Goal: Task Accomplishment & Management: Complete application form

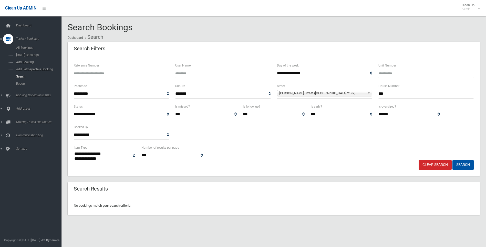
select select
click at [28, 61] on span "Add Booking" at bounding box center [38, 62] width 46 height 4
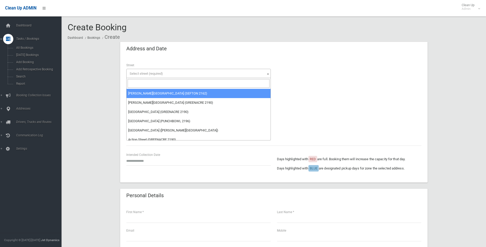
click at [177, 74] on span "Select street (required)" at bounding box center [199, 73] width 142 height 7
click at [182, 82] on input "search" at bounding box center [199, 83] width 142 height 9
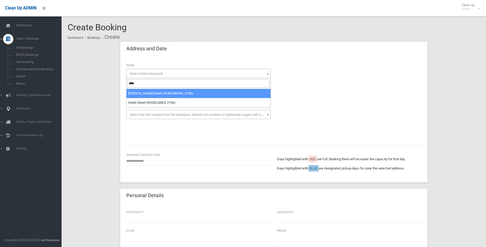
type input "****"
select select "***"
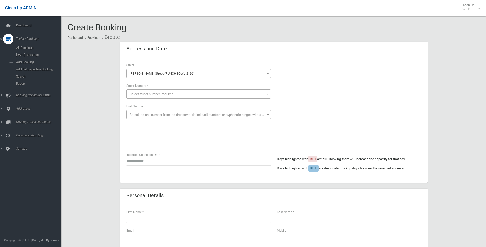
click at [166, 96] on span "Select street number (required)" at bounding box center [199, 93] width 142 height 7
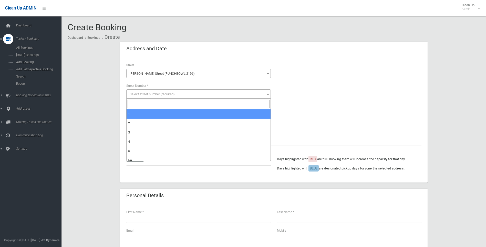
click at [167, 104] on input "search" at bounding box center [199, 103] width 142 height 9
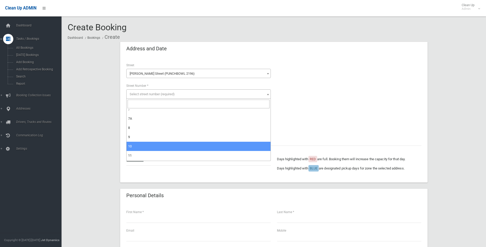
scroll to position [77, 0]
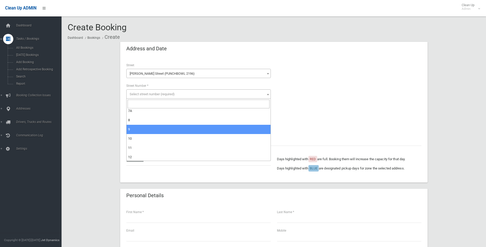
select select "*"
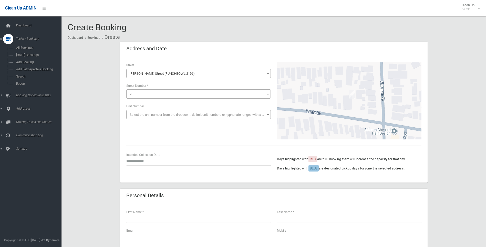
click at [184, 154] on div "Intended Collection Date" at bounding box center [198, 159] width 145 height 14
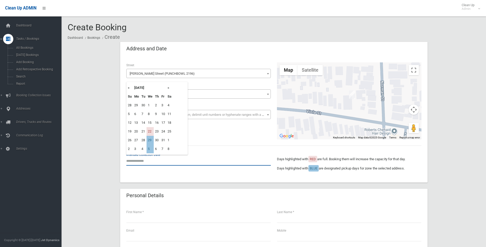
click at [181, 157] on input "text" at bounding box center [198, 160] width 145 height 9
click at [168, 87] on th "»" at bounding box center [169, 87] width 6 height 9
click at [150, 112] on td "5" at bounding box center [150, 113] width 7 height 9
type input "**********"
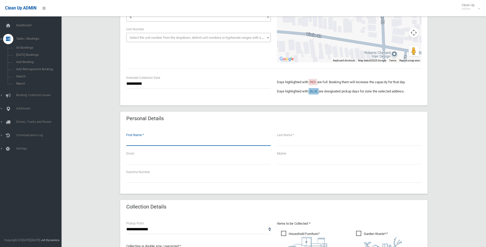
click at [137, 137] on input "text" at bounding box center [198, 140] width 145 height 9
type input "******"
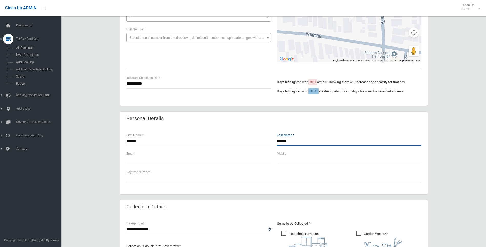
type input "******"
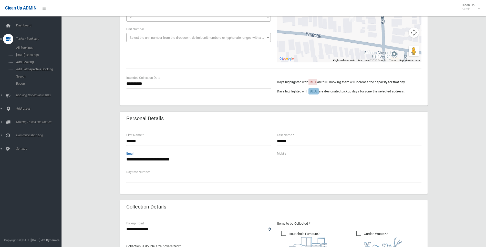
type input "**********"
click at [318, 162] on input "text" at bounding box center [349, 159] width 145 height 9
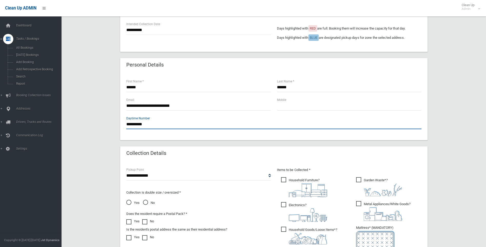
scroll to position [179, 0]
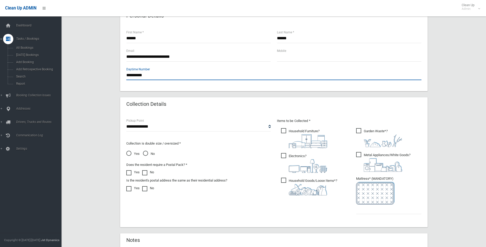
type input "**********"
click at [312, 185] on img at bounding box center [308, 190] width 38 height 12
click at [300, 158] on span "Electronics ?" at bounding box center [304, 163] width 46 height 20
click at [298, 138] on img at bounding box center [308, 141] width 38 height 14
click at [388, 132] on icon "?" at bounding box center [383, 138] width 38 height 18
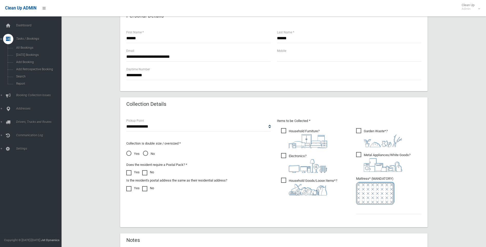
click at [394, 162] on img at bounding box center [383, 165] width 38 height 14
drag, startPoint x: 189, startPoint y: 129, endPoint x: 187, endPoint y: 132, distance: 3.3
click at [189, 129] on select "**********" at bounding box center [198, 126] width 145 height 9
select select "*"
click at [126, 122] on select "**********" at bounding box center [198, 126] width 145 height 9
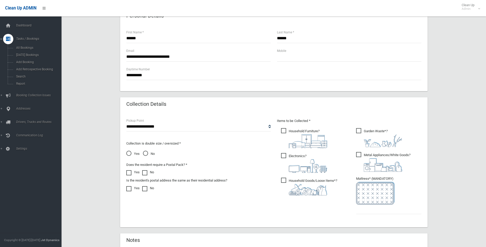
click at [152, 152] on span "No" at bounding box center [149, 153] width 12 height 6
click at [384, 208] on input "text" at bounding box center [388, 208] width 65 height 9
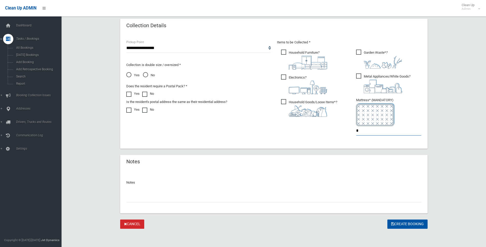
scroll to position [258, 0]
type input "*"
click at [399, 225] on button "Create Booking" at bounding box center [408, 223] width 40 height 9
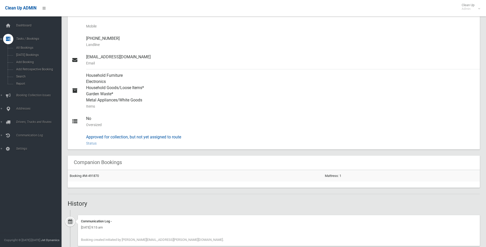
scroll to position [187, 0]
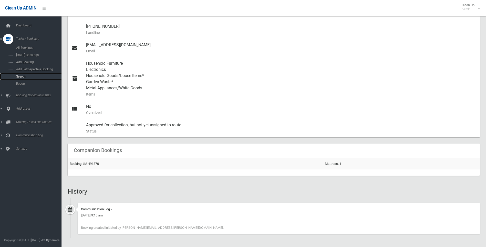
click at [27, 73] on link "Search" at bounding box center [32, 76] width 65 height 7
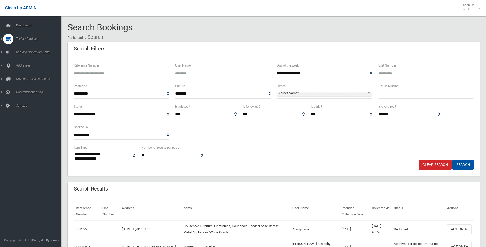
select select
click at [419, 93] on input "text" at bounding box center [426, 93] width 95 height 9
type input "*"
click at [290, 97] on span "**********" at bounding box center [324, 93] width 95 height 9
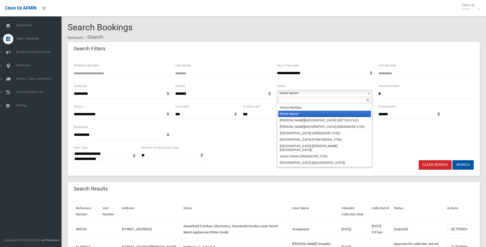
click at [289, 94] on span "Street Name*" at bounding box center [322, 93] width 86 height 6
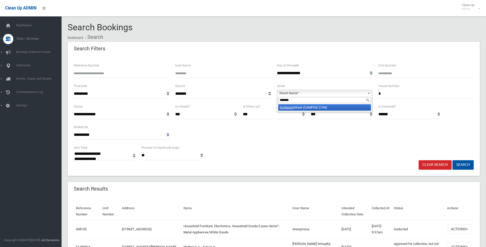
type input "*******"
click at [294, 110] on li "Sunbeam Street (CAMPSIE 2194)" at bounding box center [324, 107] width 93 height 6
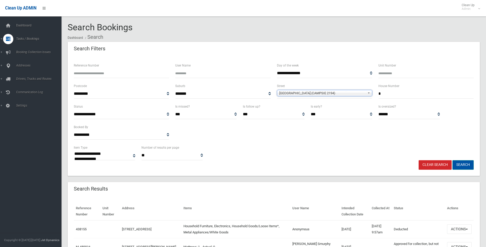
click at [459, 163] on button "Search" at bounding box center [463, 164] width 21 height 9
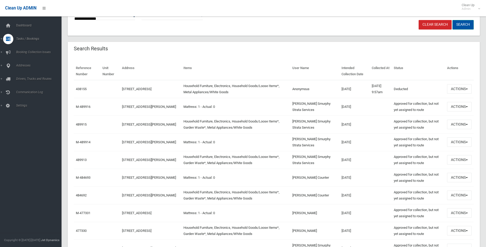
scroll to position [103, 0]
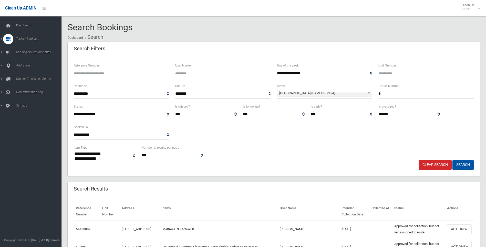
select select
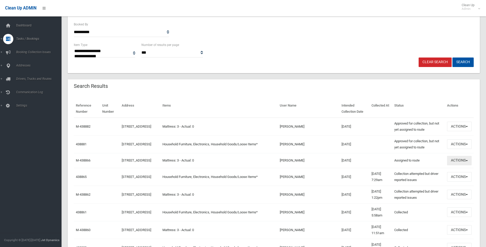
scroll to position [128, 0]
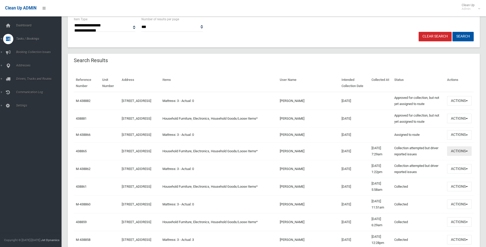
click at [460, 151] on button "Actions" at bounding box center [459, 150] width 25 height 9
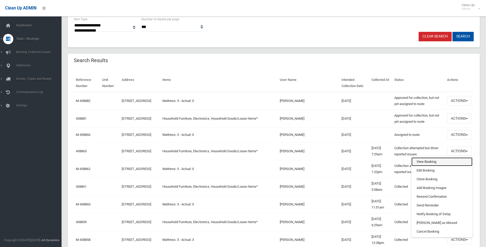
click at [426, 163] on link "View Booking" at bounding box center [442, 161] width 61 height 9
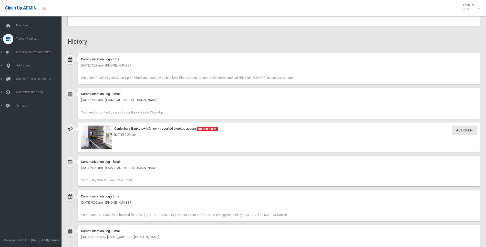
scroll to position [338, 0]
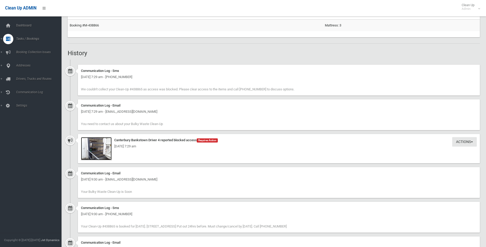
click at [93, 151] on img at bounding box center [96, 148] width 31 height 23
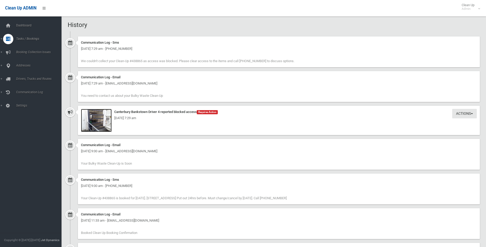
scroll to position [363, 0]
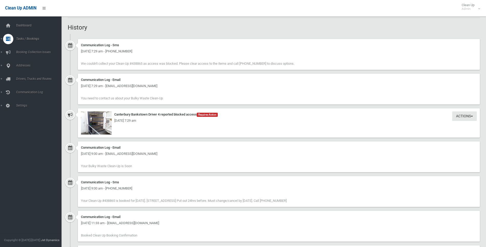
click at [99, 123] on div "[DATE] 7:29 am" at bounding box center [279, 120] width 396 height 6
click at [102, 130] on img at bounding box center [96, 122] width 31 height 23
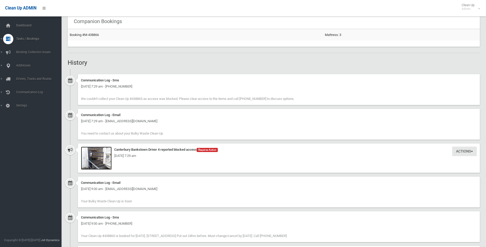
scroll to position [312, 0]
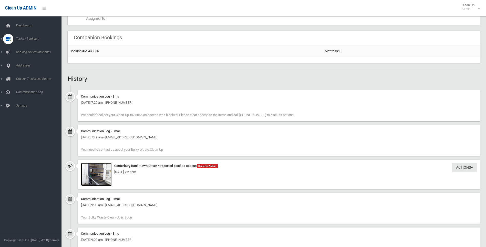
click at [91, 180] on img at bounding box center [96, 174] width 31 height 23
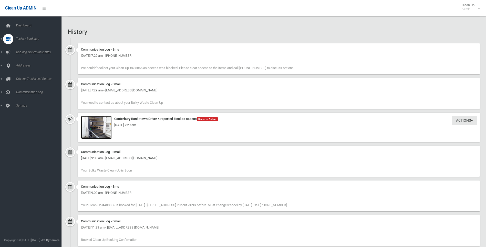
scroll to position [440, 0]
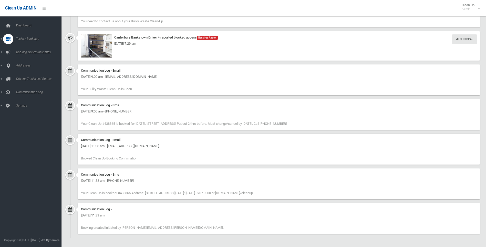
drag, startPoint x: 190, startPoint y: 241, endPoint x: 117, endPoint y: 158, distance: 110.3
click at [175, 140] on div "Communication Log - Email" at bounding box center [279, 140] width 396 height 6
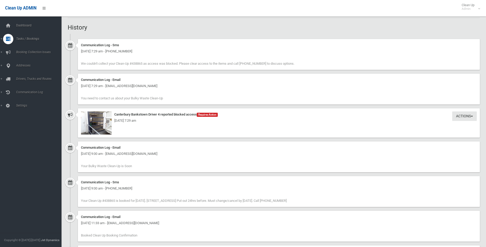
scroll to position [312, 0]
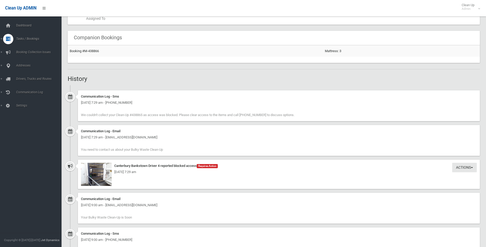
click at [108, 173] on div "[DATE] 7:29 am" at bounding box center [279, 172] width 396 height 6
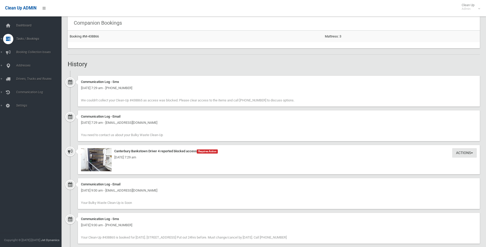
scroll to position [385, 0]
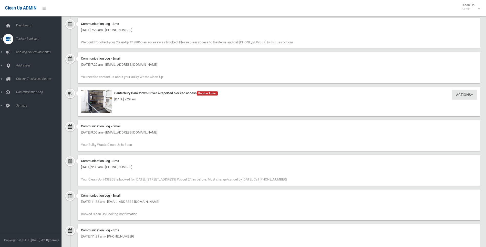
click at [96, 99] on div "[DATE] 7:29 am" at bounding box center [279, 99] width 396 height 6
click at [109, 110] on img at bounding box center [96, 101] width 31 height 23
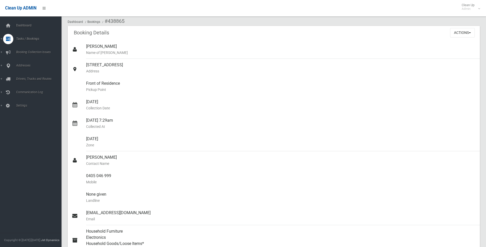
scroll to position [0, 0]
